Goal: Check status: Check status

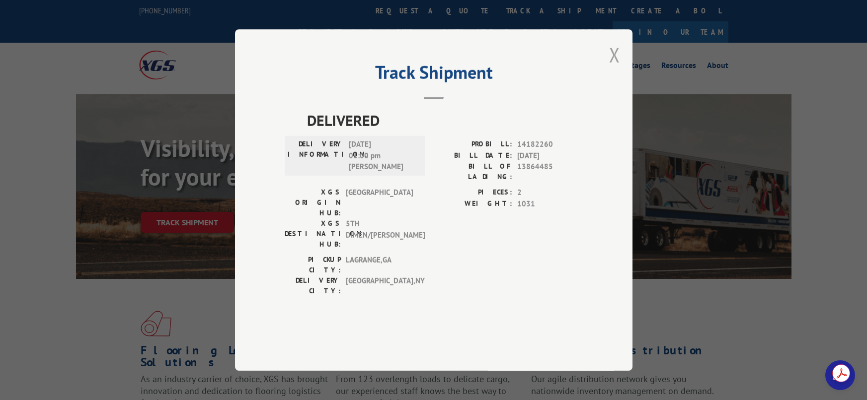
click at [617, 68] on button "Close modal" at bounding box center [614, 55] width 11 height 26
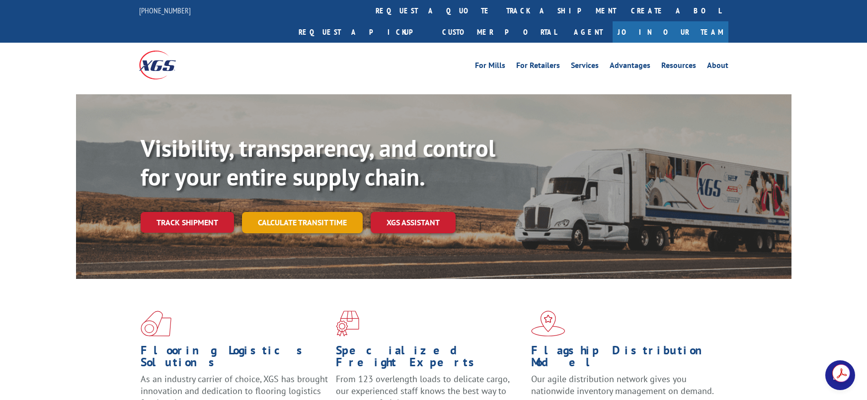
click at [291, 212] on link "Calculate transit time" at bounding box center [302, 222] width 121 height 21
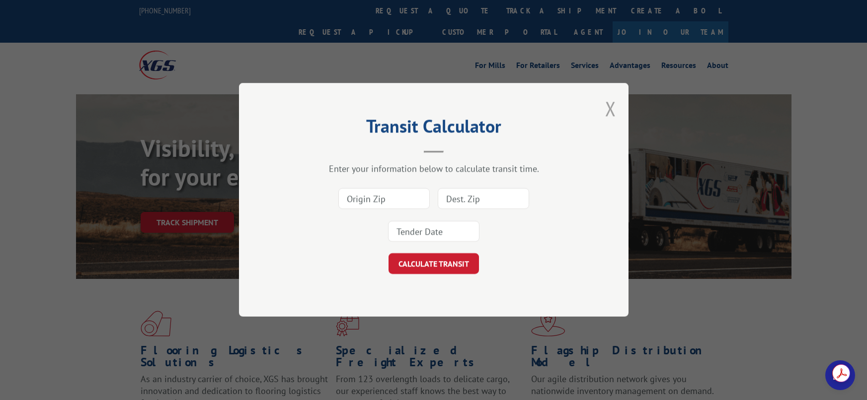
click at [608, 108] on button "Close modal" at bounding box center [610, 108] width 11 height 26
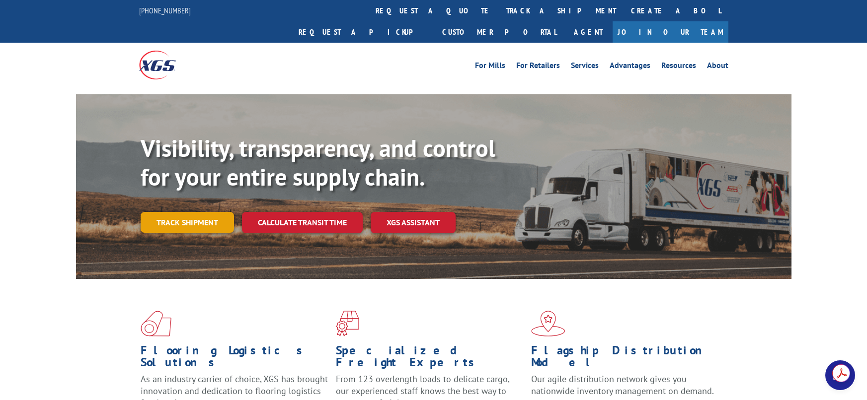
click at [186, 212] on link "Track shipment" at bounding box center [187, 222] width 93 height 21
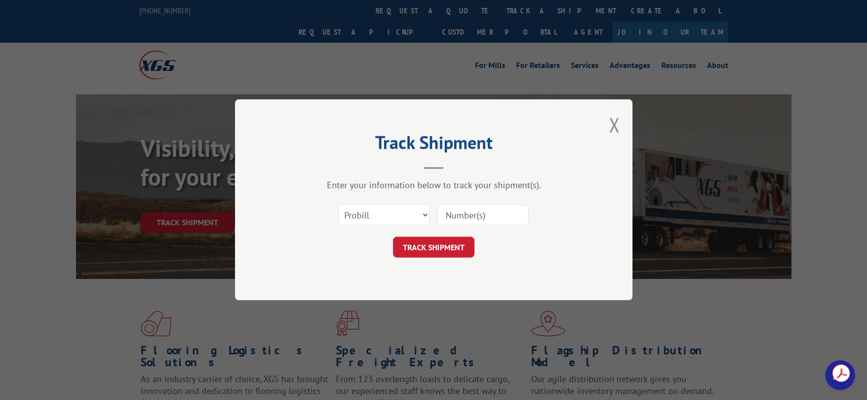
click at [455, 218] on input at bounding box center [482, 215] width 91 height 21
paste input "15985937"
type input "15985937"
click at [430, 250] on button "TRACK SHIPMENT" at bounding box center [433, 248] width 81 height 21
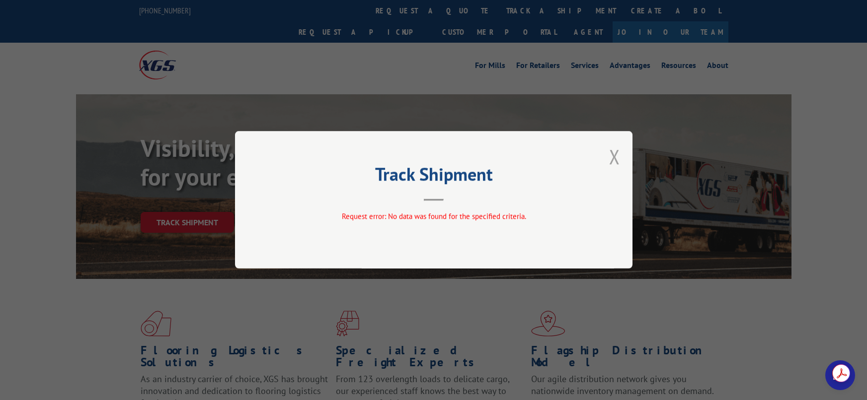
click at [617, 158] on button "Close modal" at bounding box center [614, 157] width 11 height 26
